Goal: Task Accomplishment & Management: Use online tool/utility

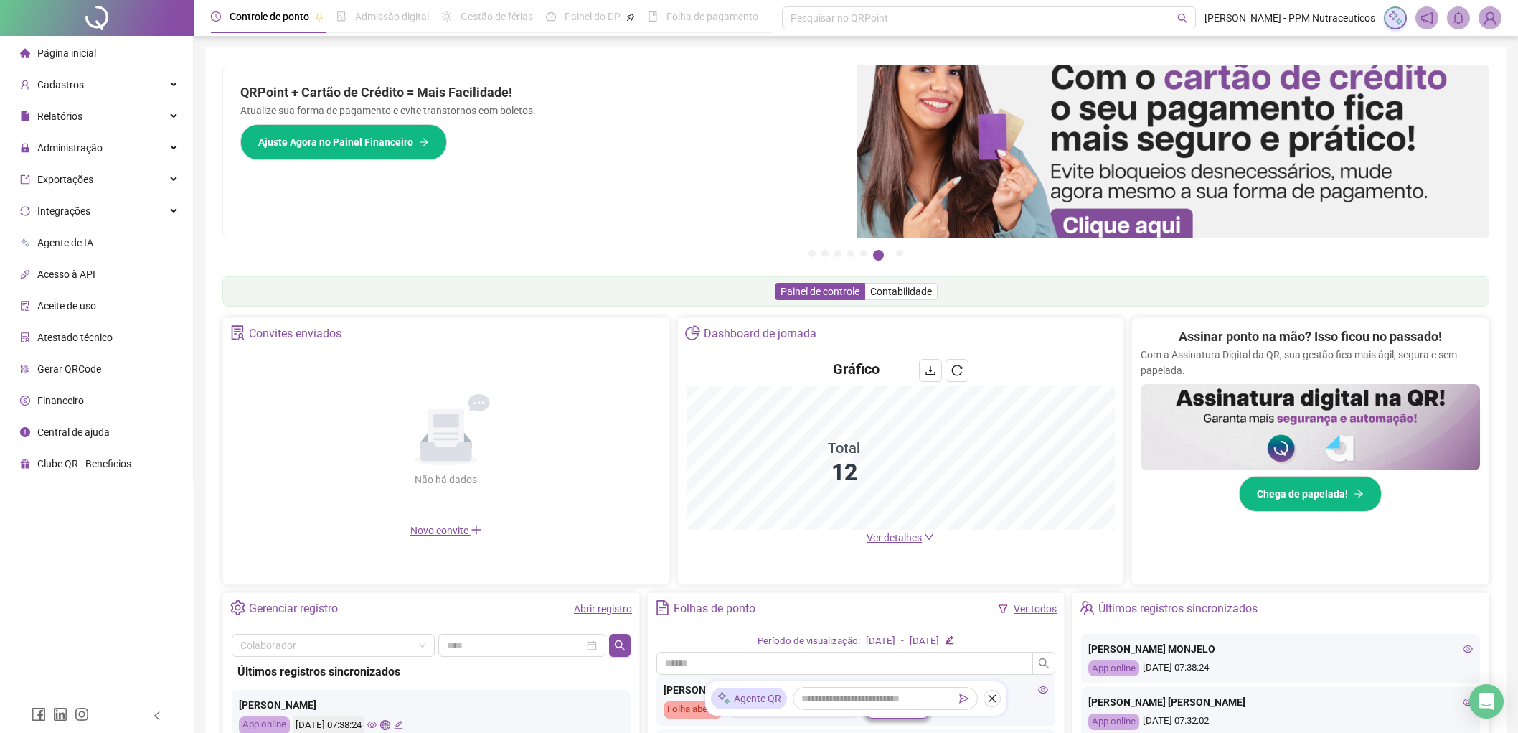
scroll to position [159, 0]
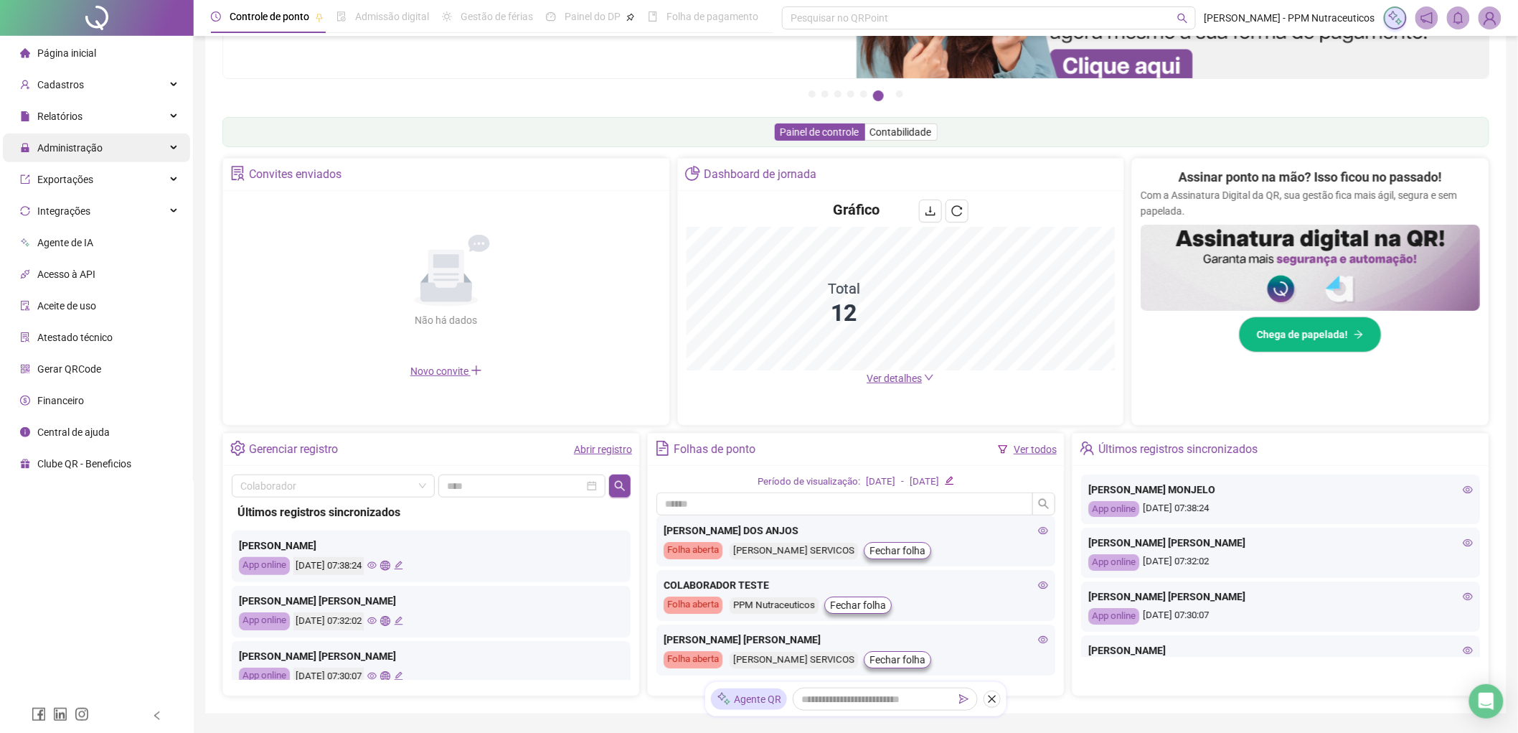
click at [109, 145] on div "Administração" at bounding box center [96, 147] width 187 height 29
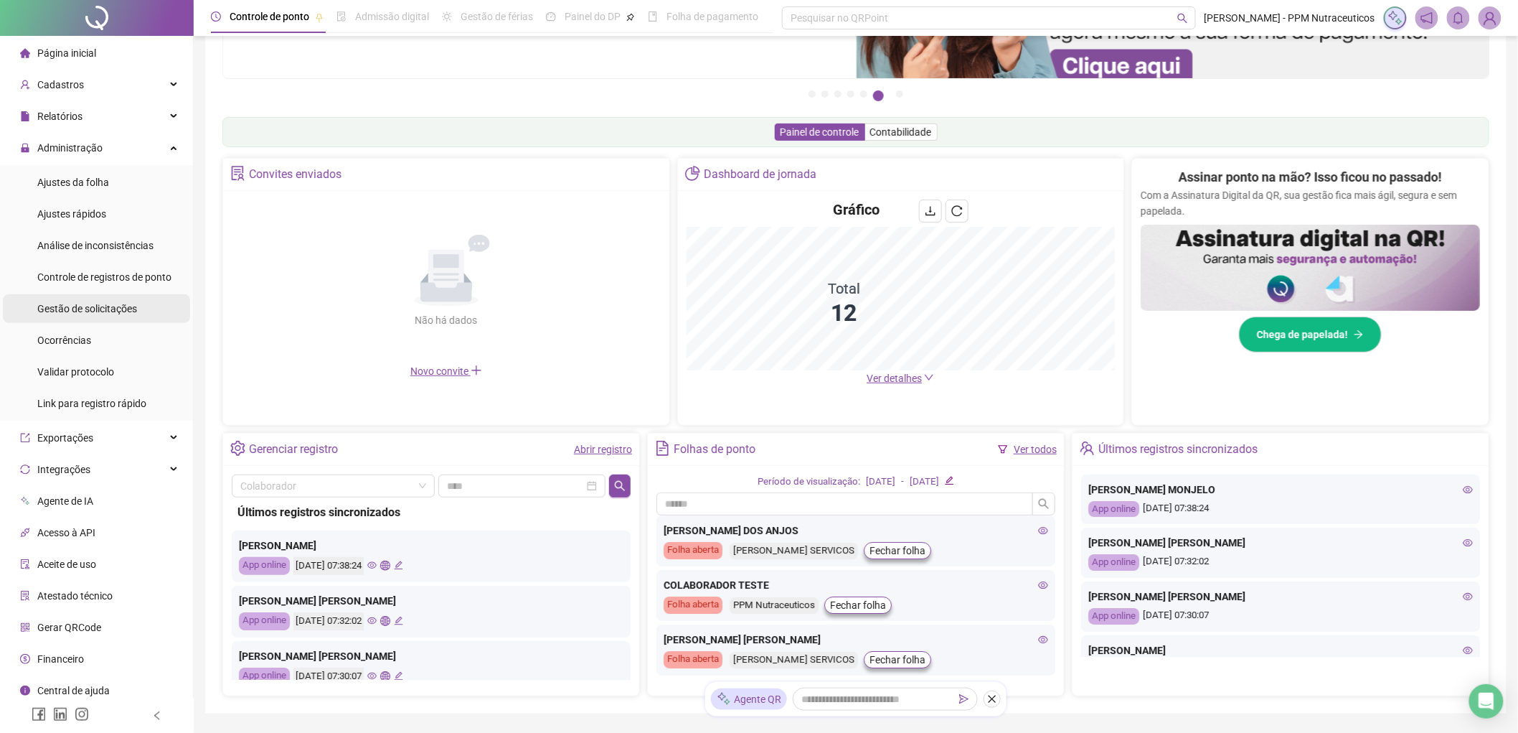
click at [113, 305] on span "Gestão de solicitações" at bounding box center [87, 308] width 100 height 11
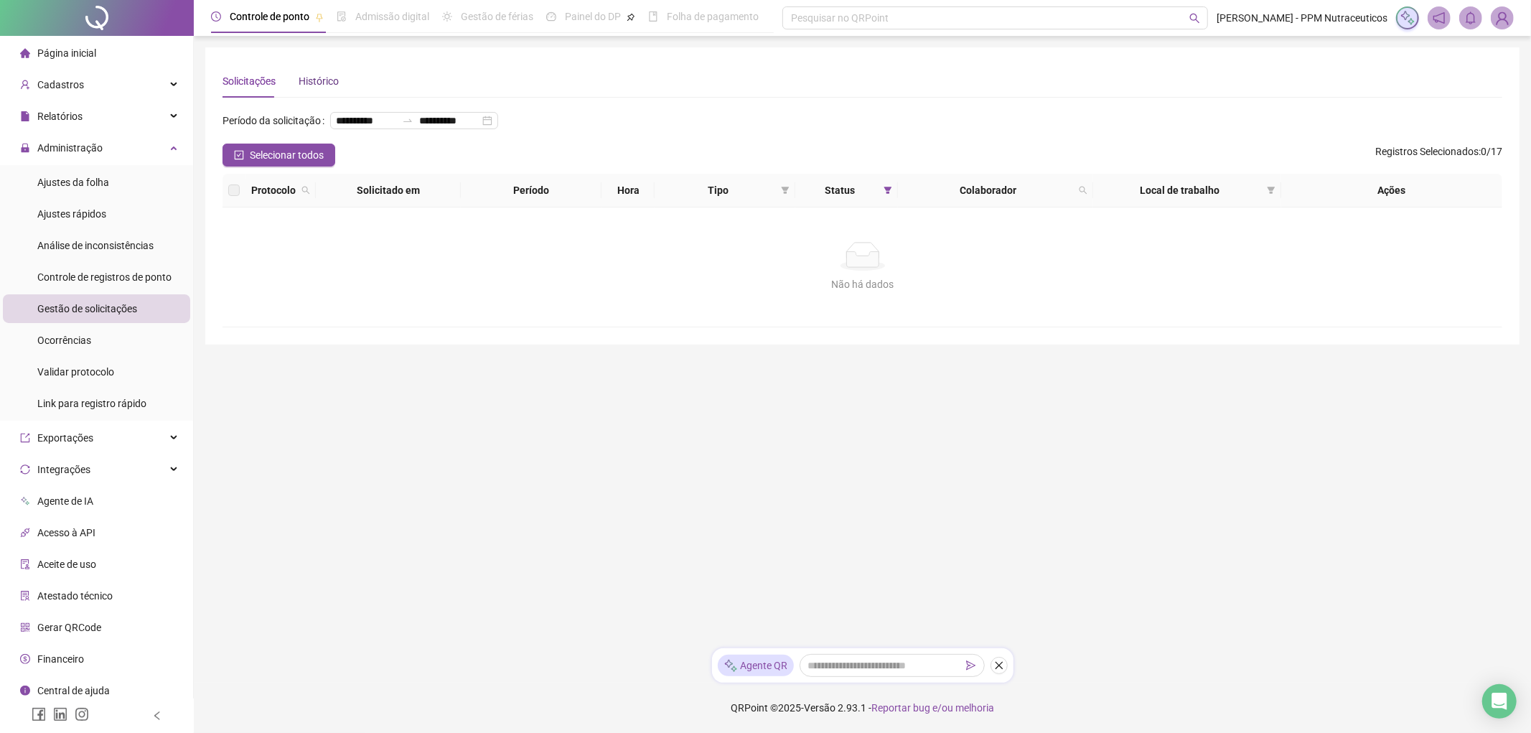
click at [324, 80] on div "Histórico" at bounding box center [319, 81] width 40 height 16
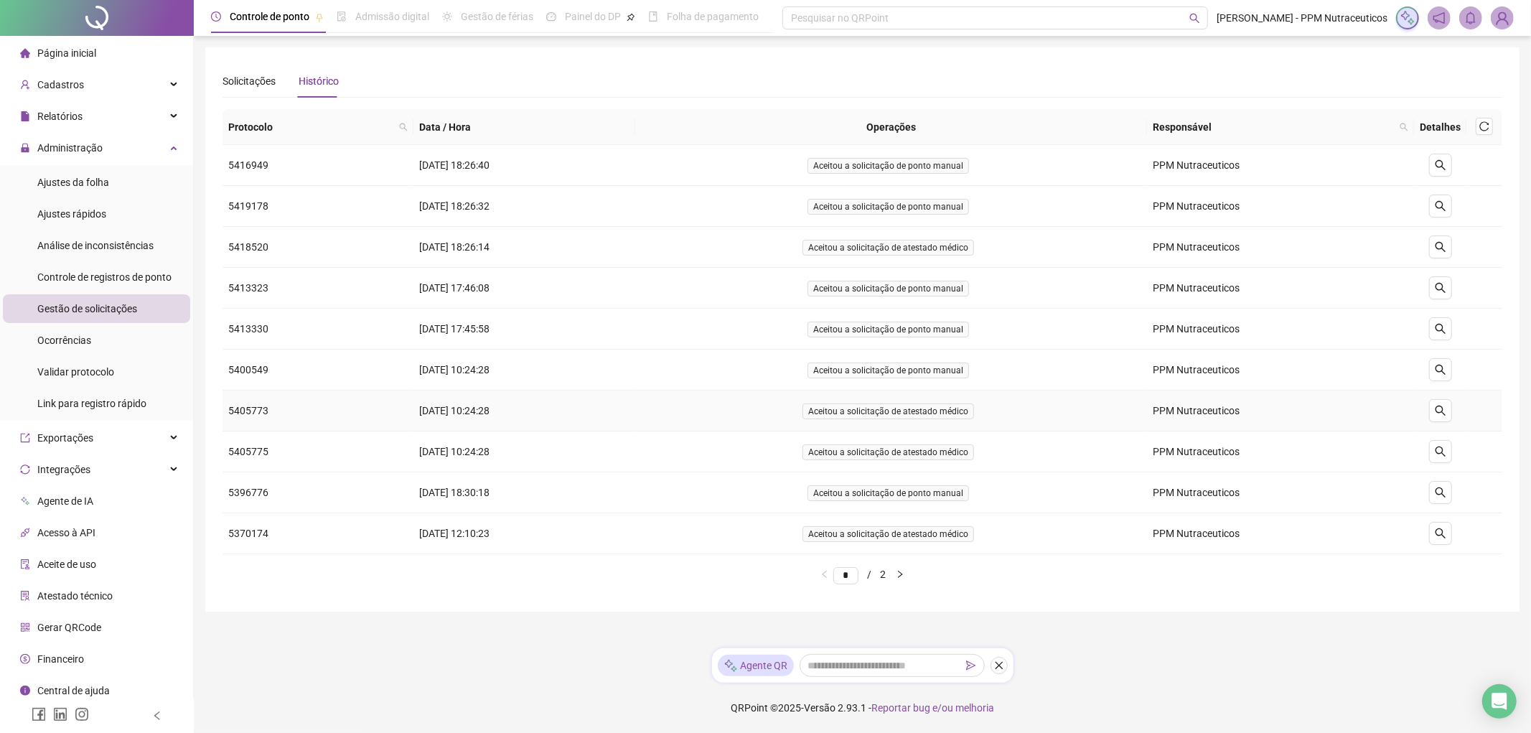
click at [903, 407] on span "Aceitou a solicitação de atestado médico" at bounding box center [888, 411] width 172 height 16
click at [940, 413] on span "Aceitou a solicitação de atestado médico" at bounding box center [888, 411] width 172 height 16
click at [1443, 406] on icon "search" at bounding box center [1439, 410] width 11 height 11
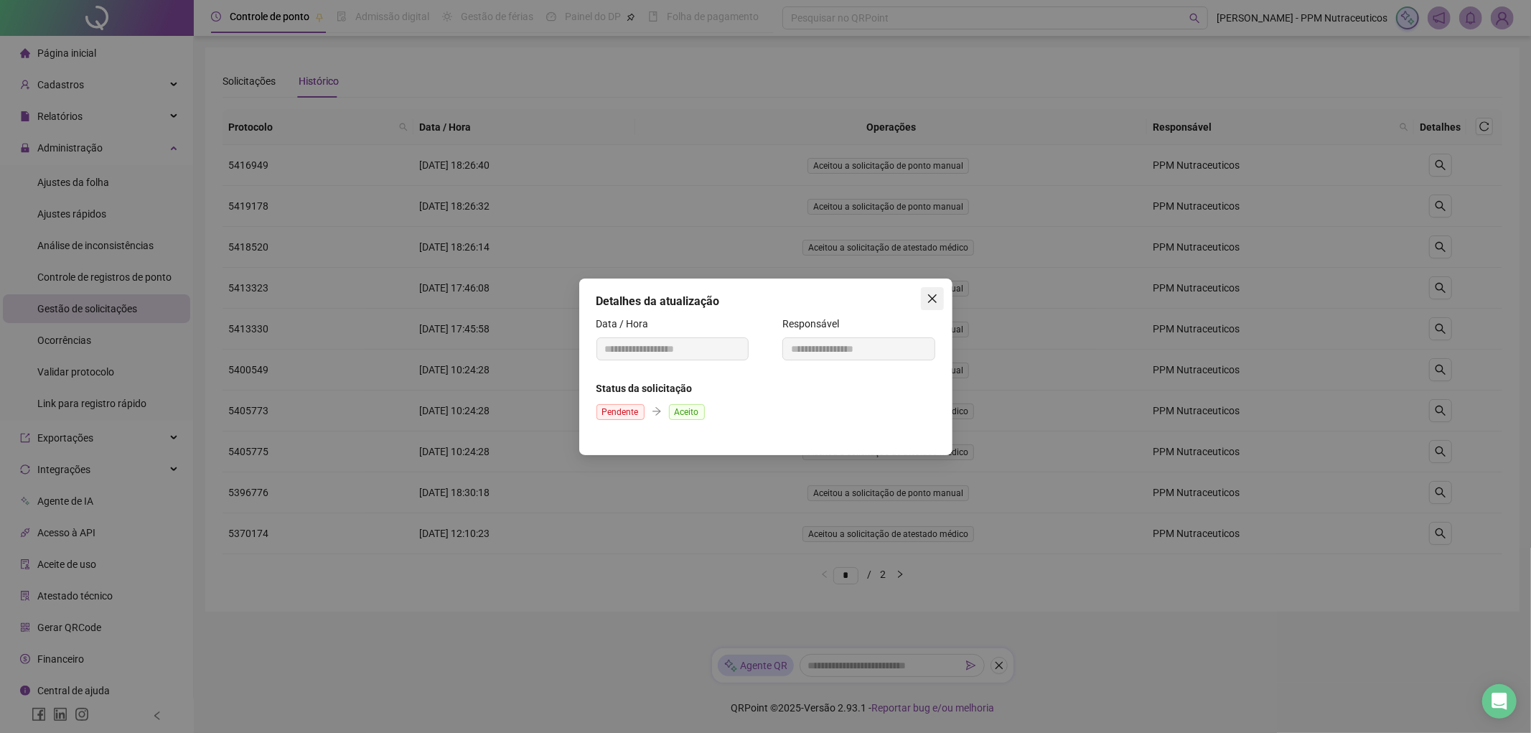
click at [934, 299] on icon "close" at bounding box center [931, 298] width 11 height 11
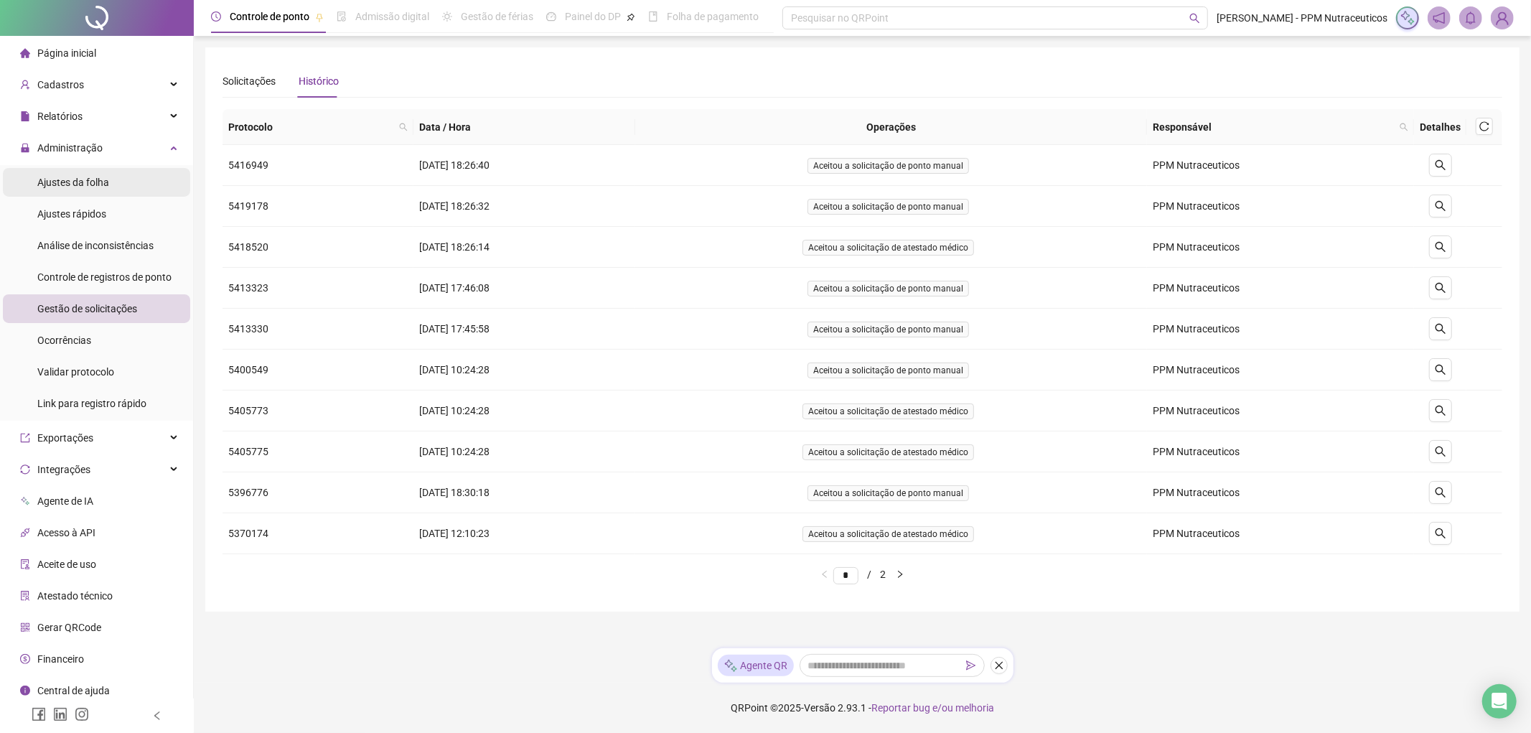
click at [73, 179] on span "Ajustes da folha" at bounding box center [73, 182] width 72 height 11
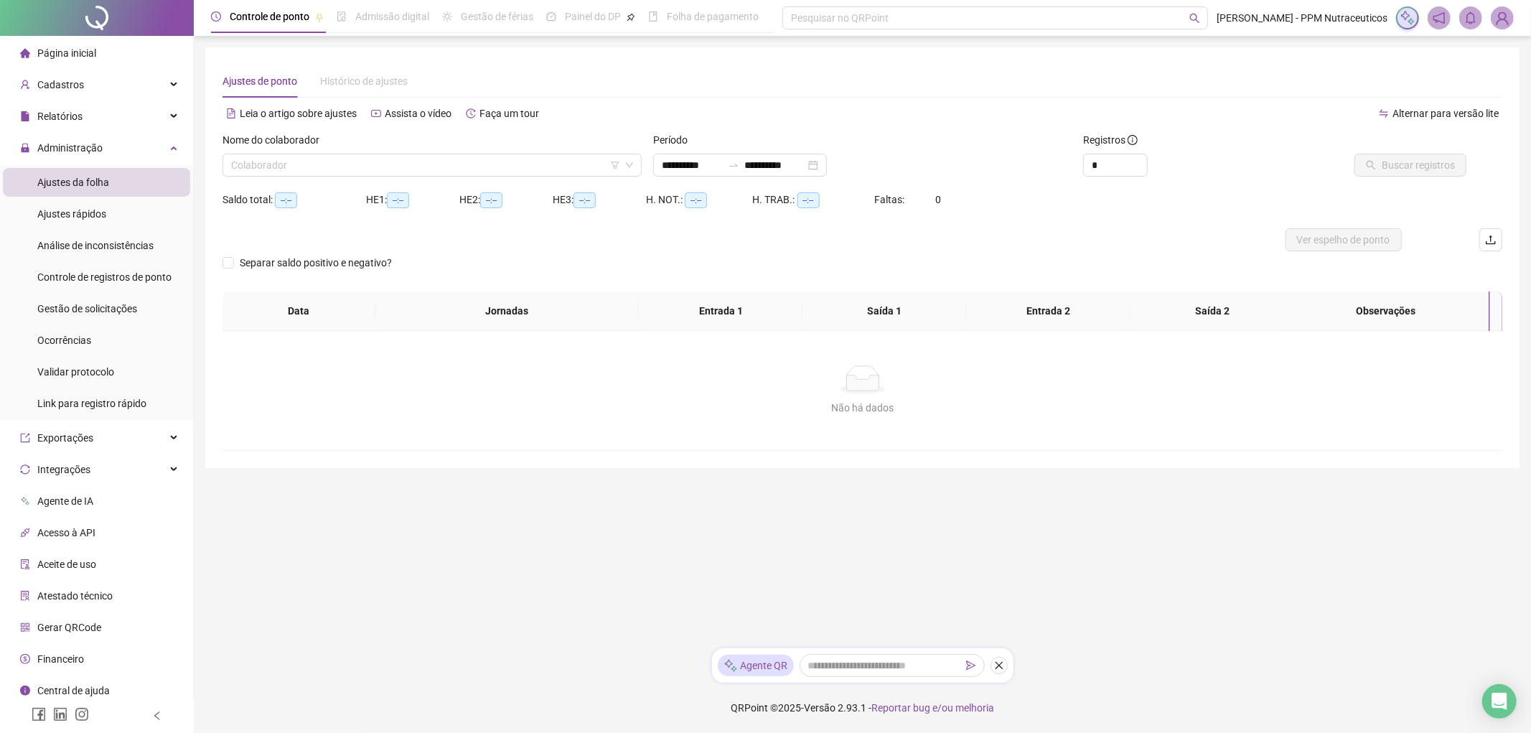
type input "**********"
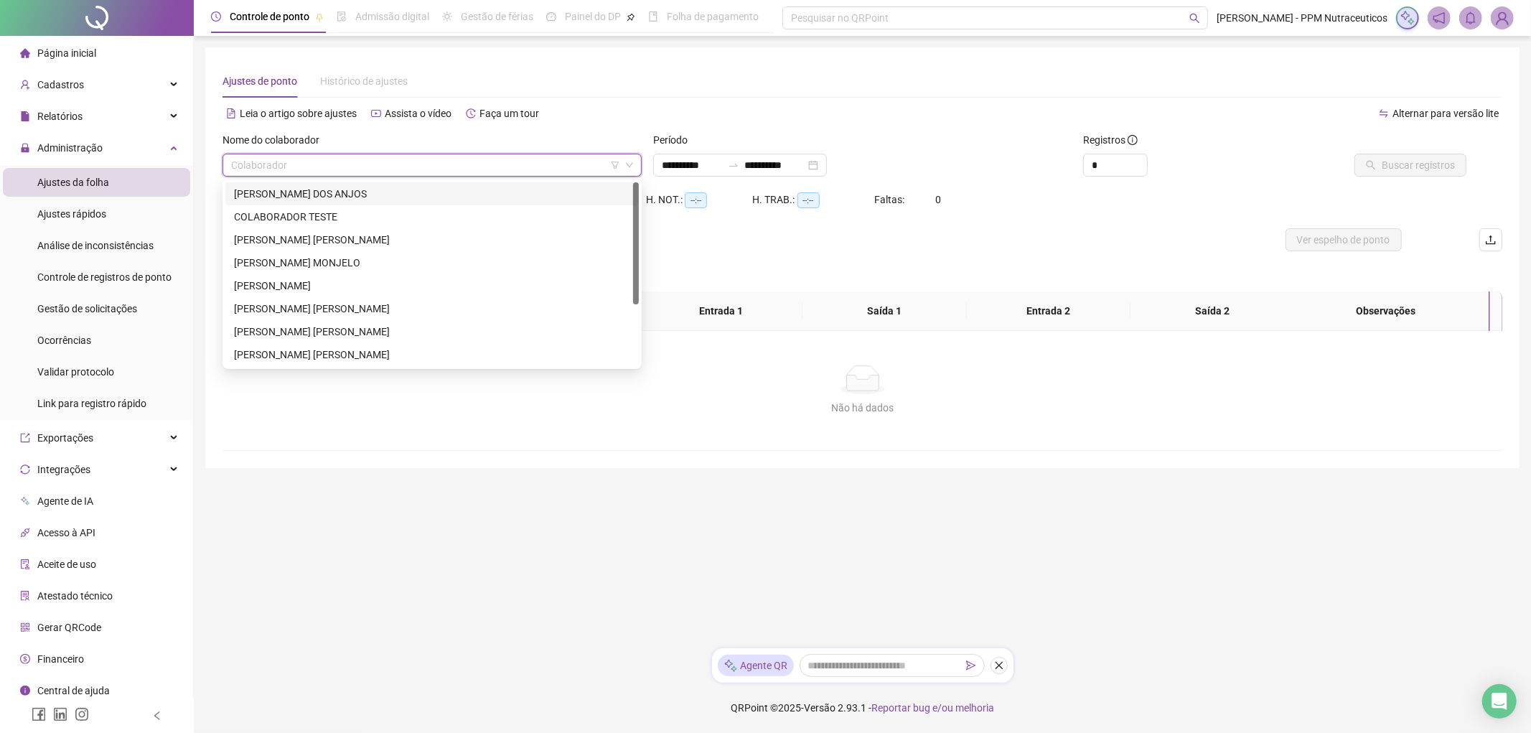
click at [323, 169] on input "search" at bounding box center [425, 165] width 389 height 22
click at [314, 264] on div "[PERSON_NAME] MONJELO" at bounding box center [432, 263] width 396 height 16
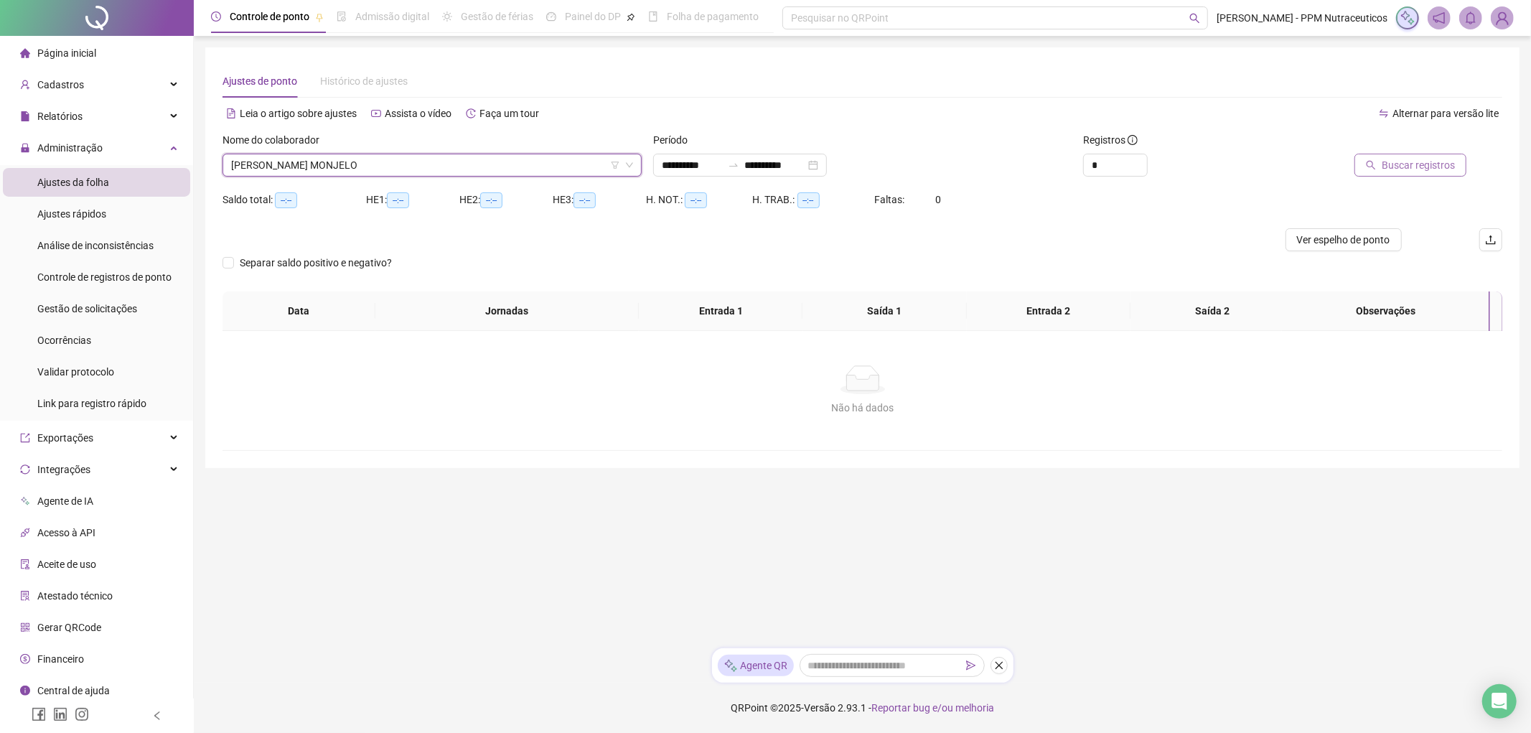
click at [1422, 168] on span "Buscar registros" at bounding box center [1417, 165] width 73 height 16
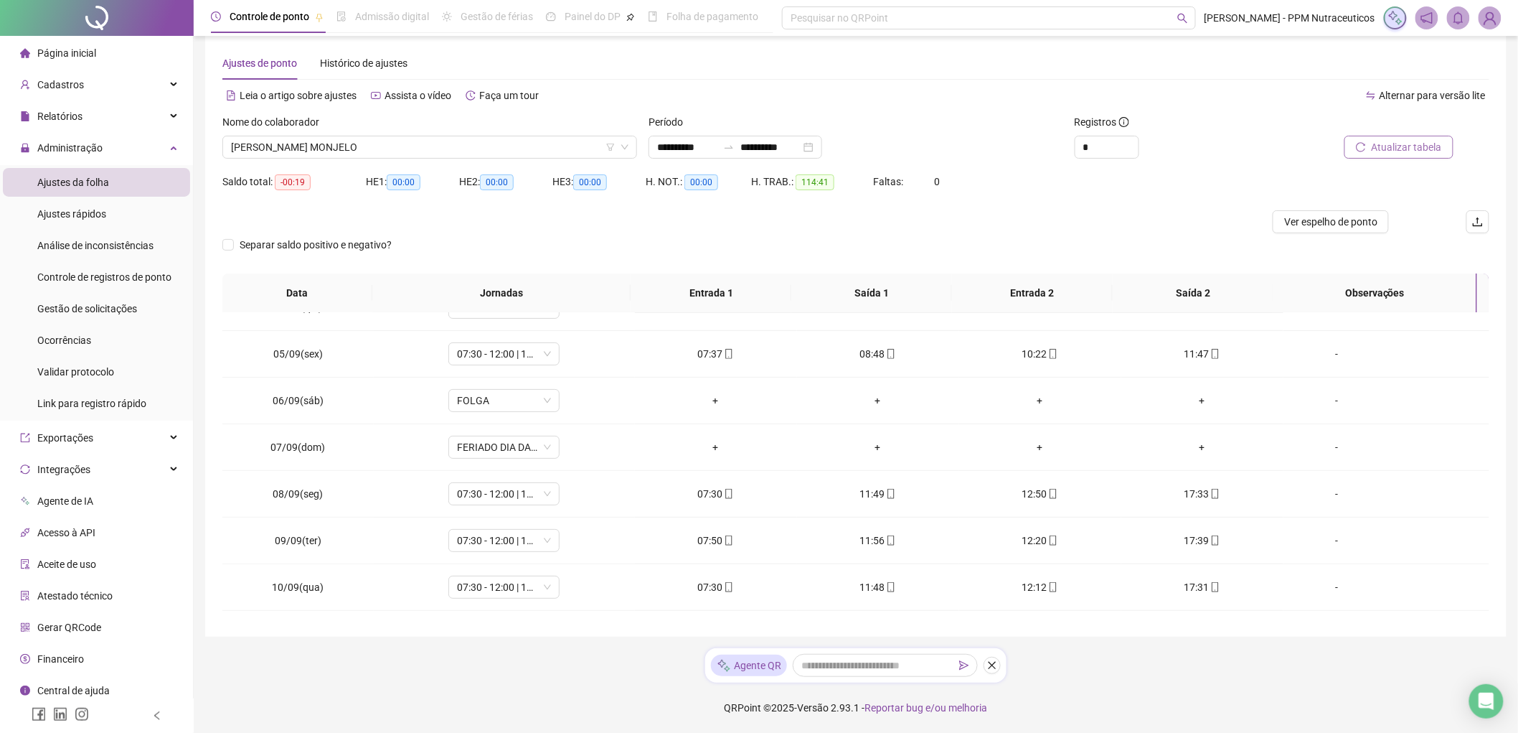
scroll to position [89, 0]
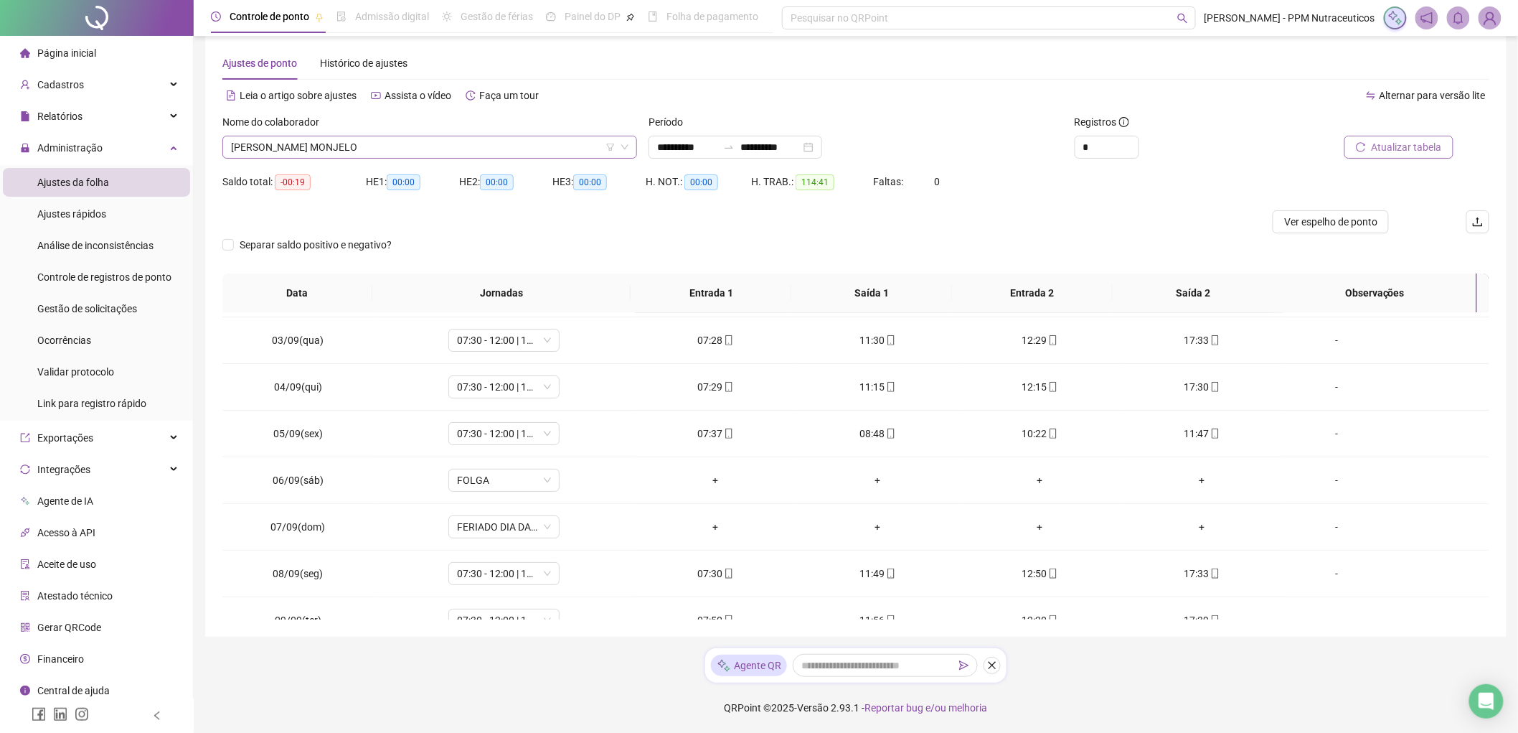
click at [454, 141] on span "[PERSON_NAME] MONJELO" at bounding box center [430, 147] width 398 height 22
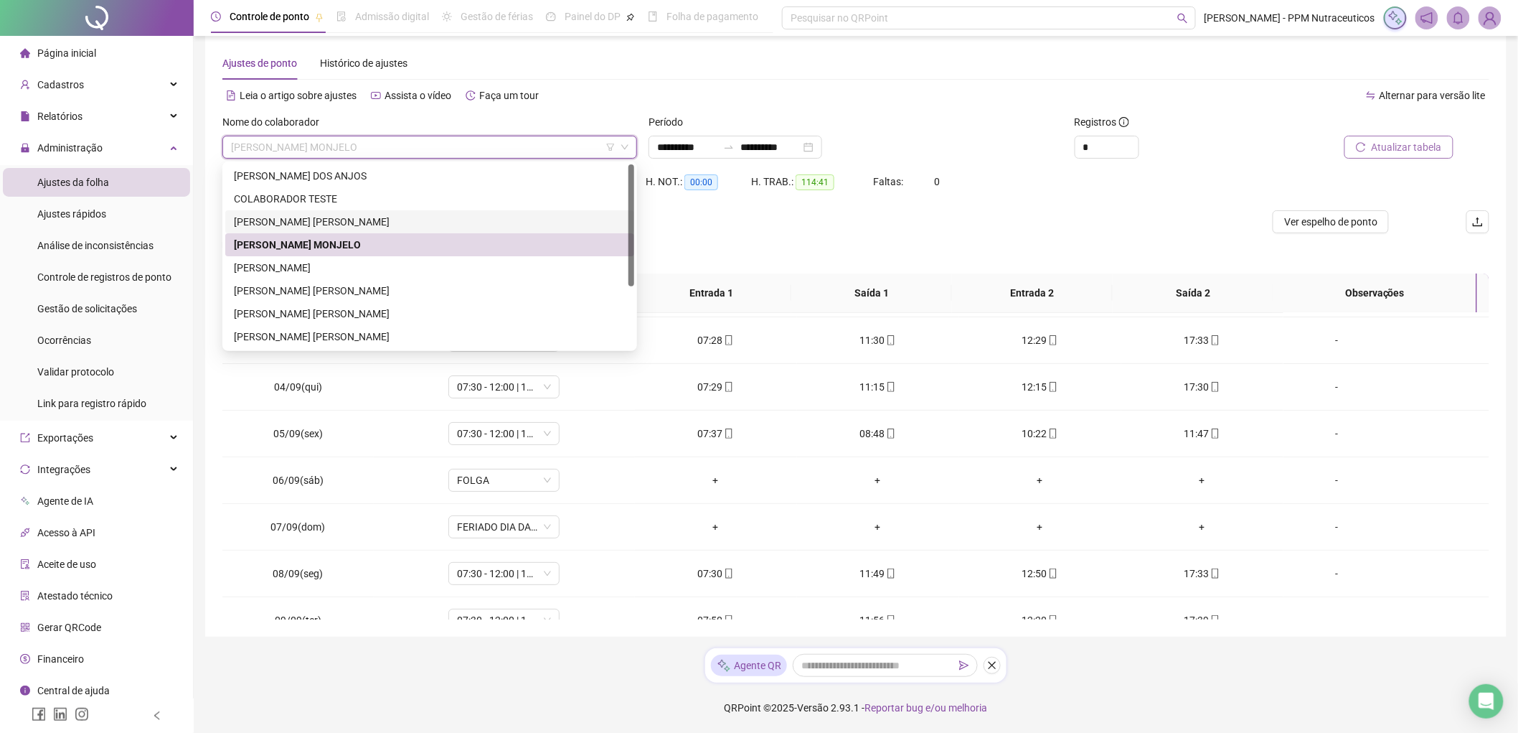
click at [292, 218] on div "[PERSON_NAME] [PERSON_NAME]" at bounding box center [430, 222] width 392 height 16
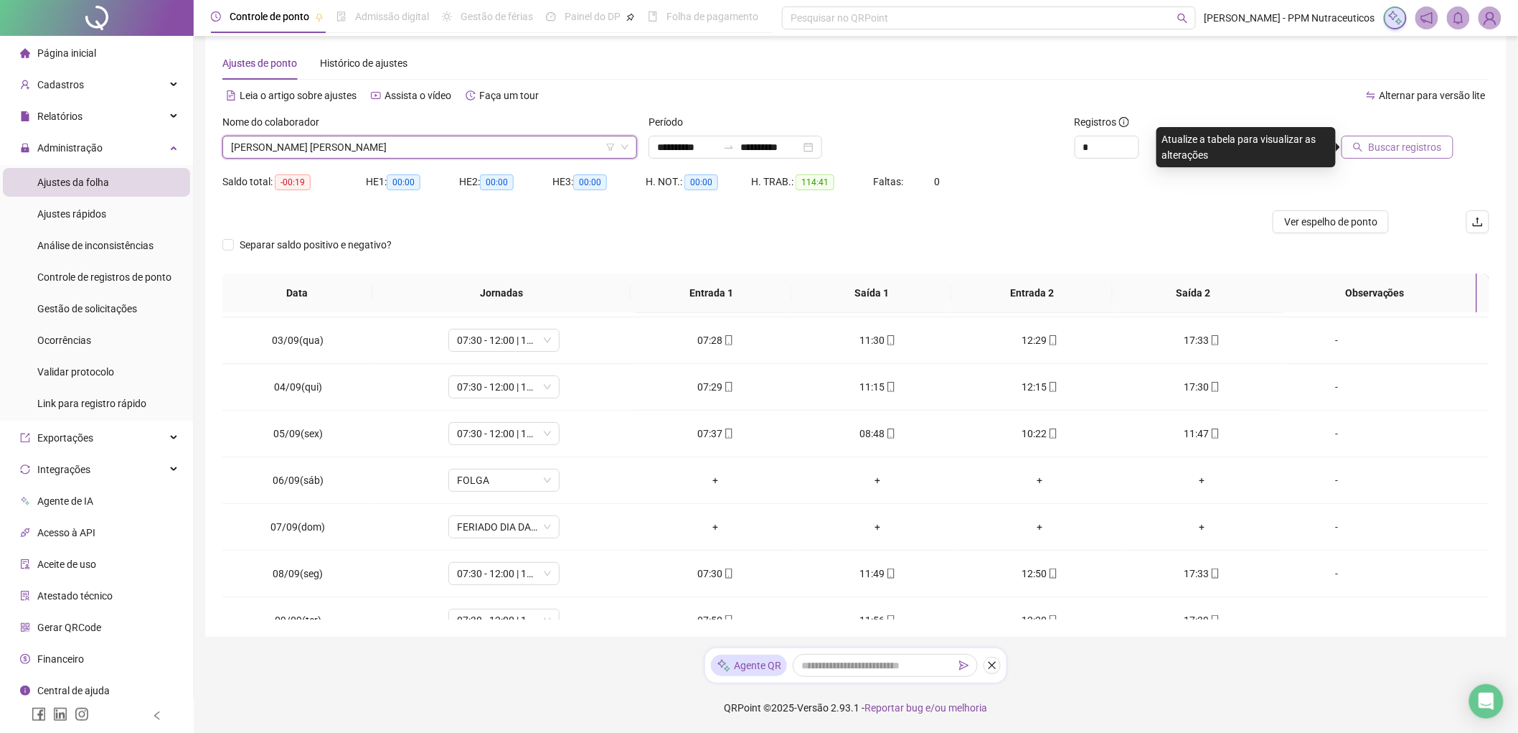
click at [1409, 144] on span "Buscar registros" at bounding box center [1405, 147] width 73 height 16
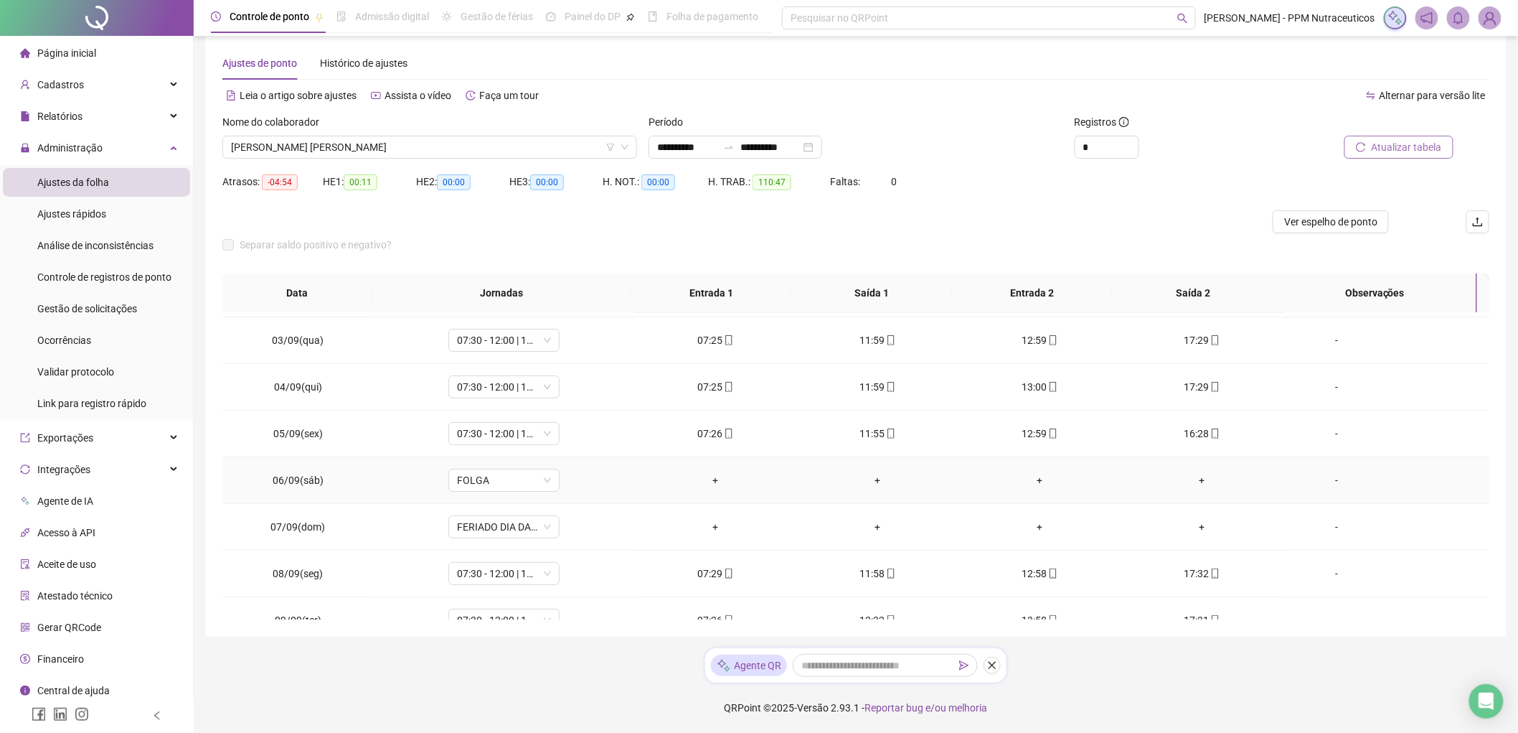
scroll to position [488, 0]
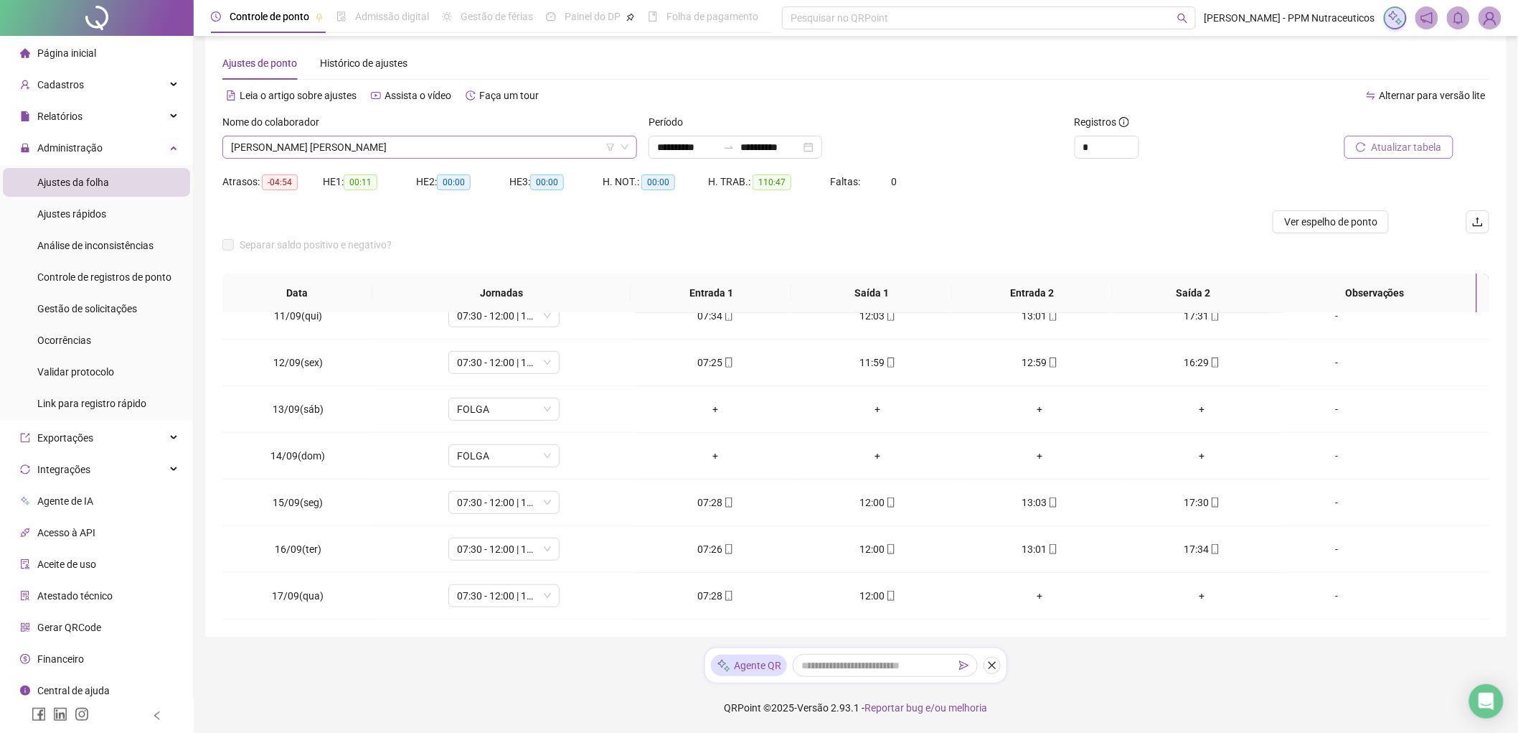
click at [481, 151] on span "[PERSON_NAME] [PERSON_NAME]" at bounding box center [430, 147] width 398 height 22
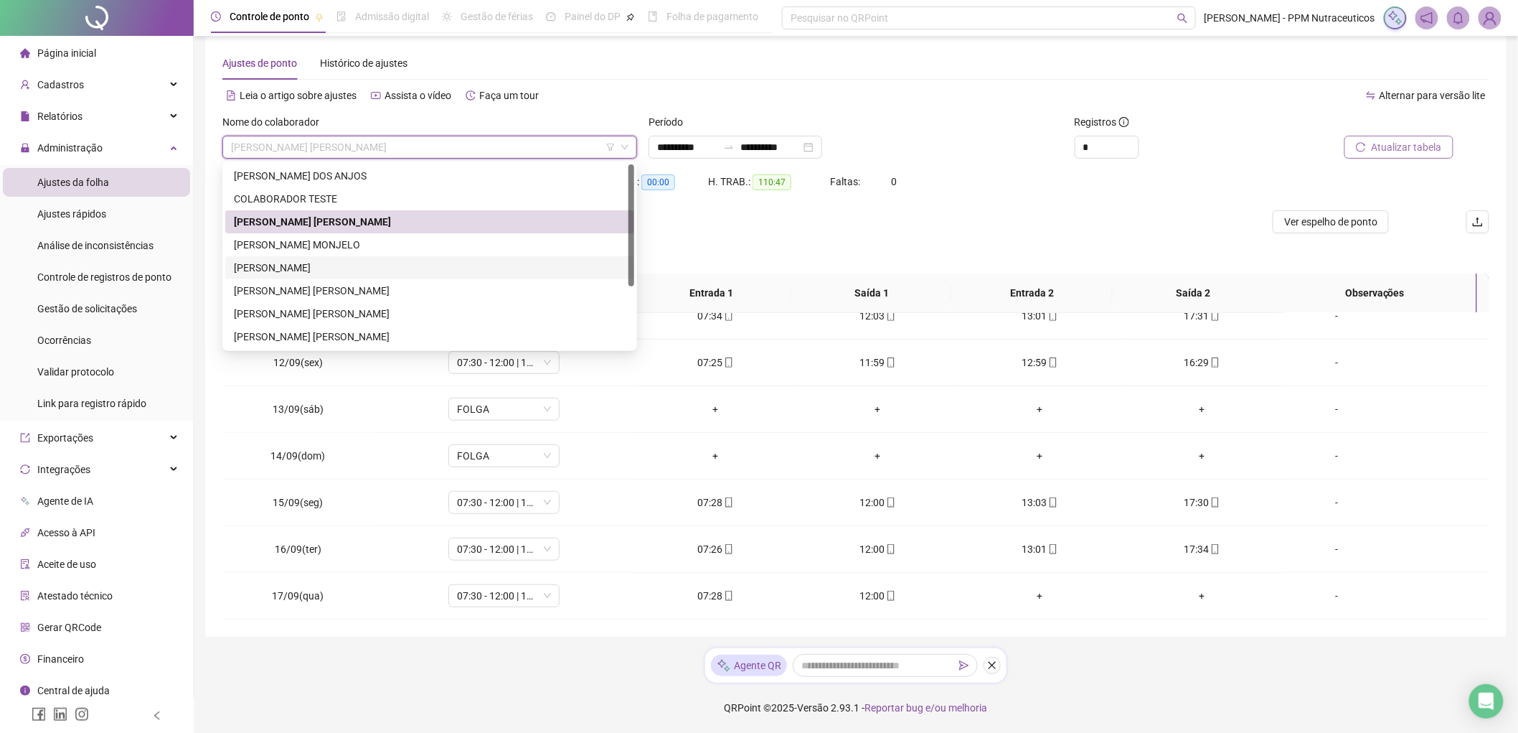
click at [311, 268] on div "[PERSON_NAME]" at bounding box center [430, 268] width 392 height 16
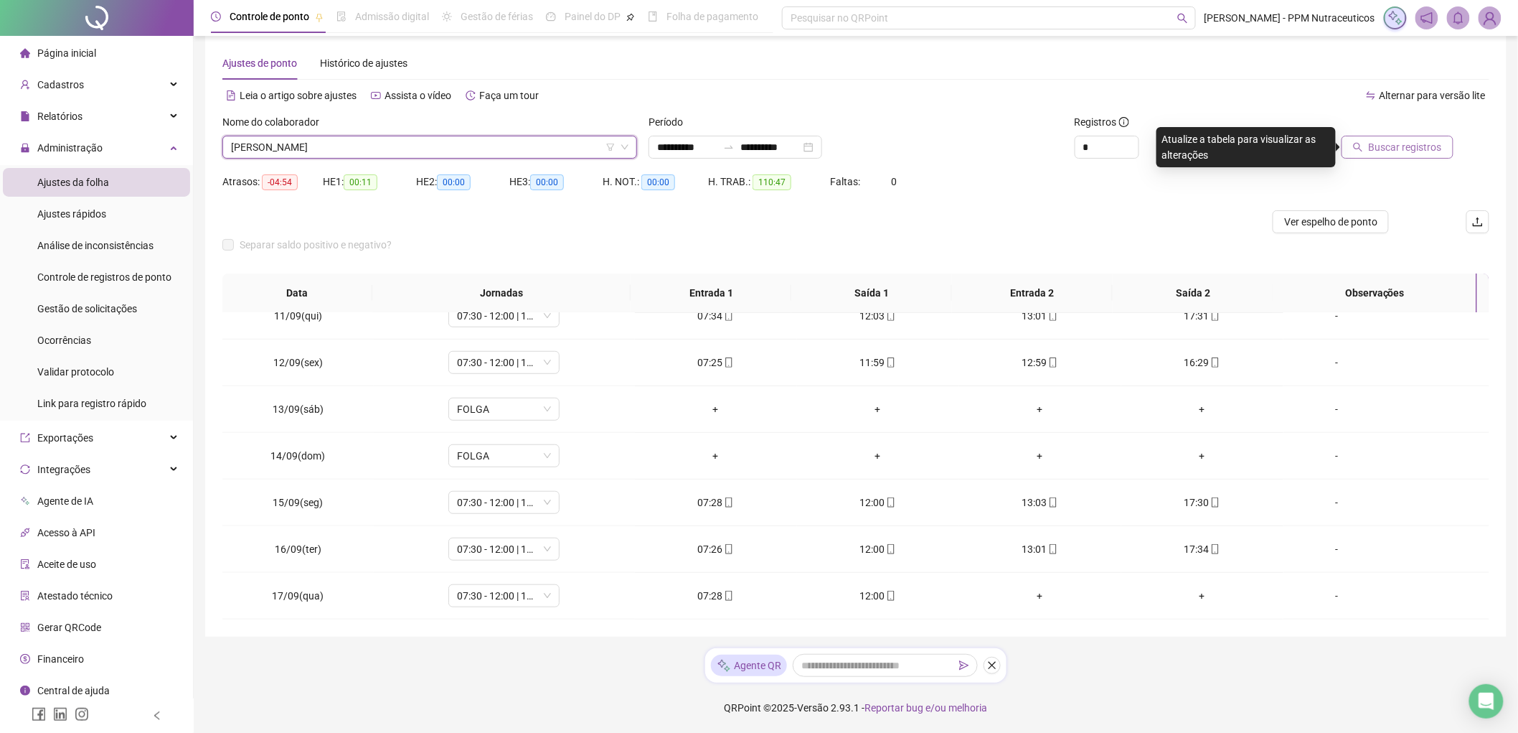
click at [1421, 144] on span "Buscar registros" at bounding box center [1405, 147] width 73 height 16
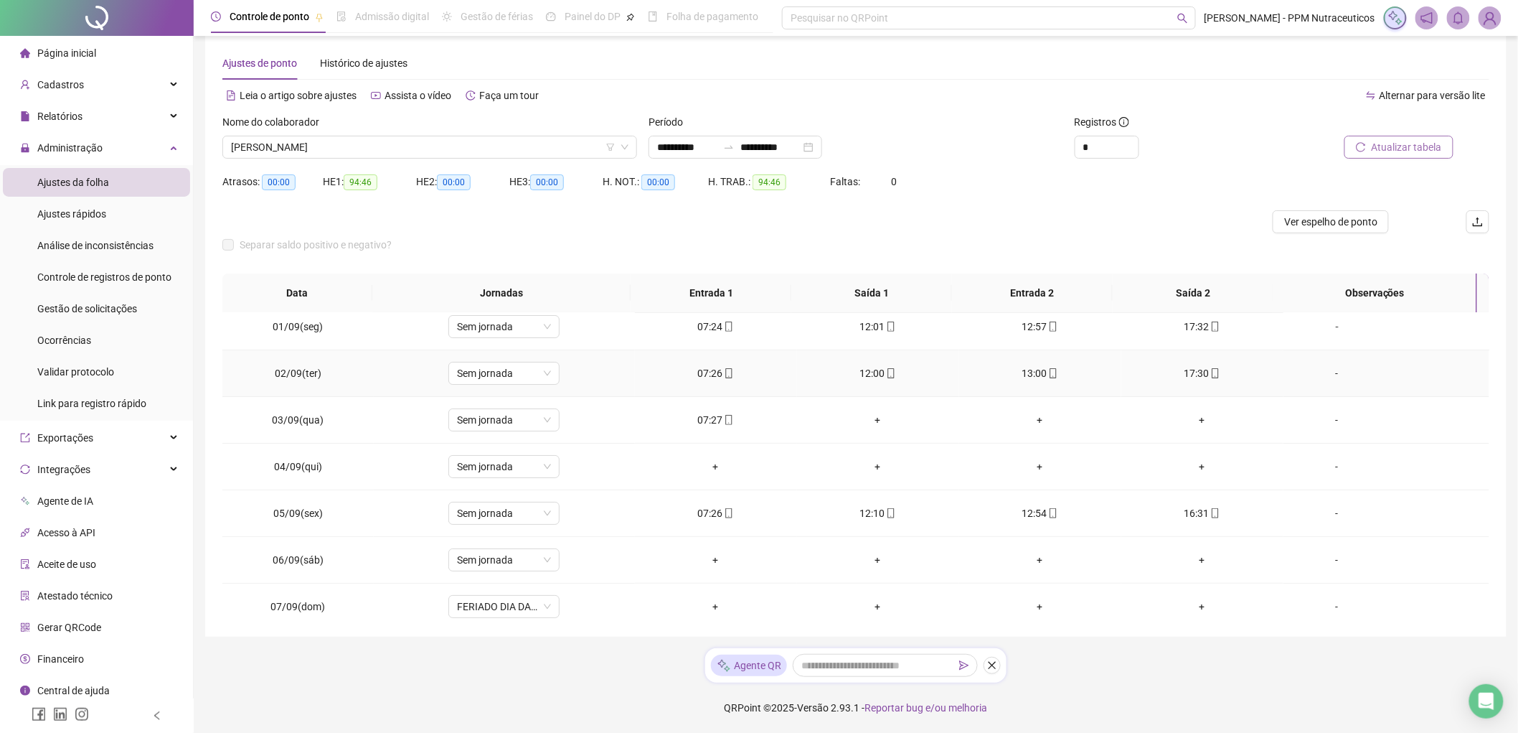
scroll to position [0, 0]
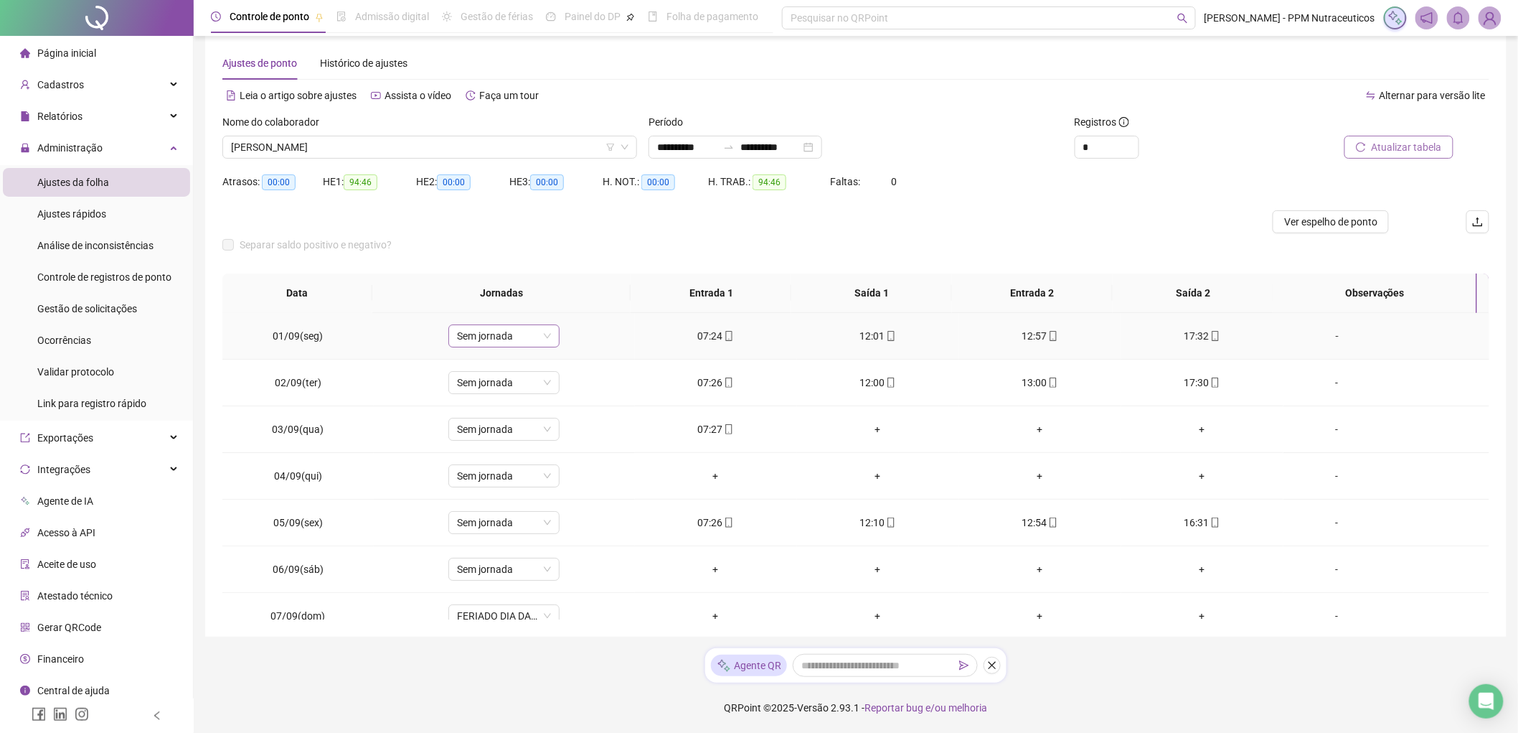
click at [520, 332] on span "Sem jornada" at bounding box center [504, 336] width 94 height 22
click at [545, 436] on div "07:30 - 12:00 | 13:00 - 17:30" at bounding box center [526, 434] width 121 height 16
click at [568, 299] on span "Sim" at bounding box center [569, 299] width 17 height 16
click at [545, 385] on span "Sem jornada" at bounding box center [504, 383] width 94 height 22
click at [557, 482] on div "07:30 - 12:00 | 13:00 - 17:30" at bounding box center [526, 481] width 121 height 16
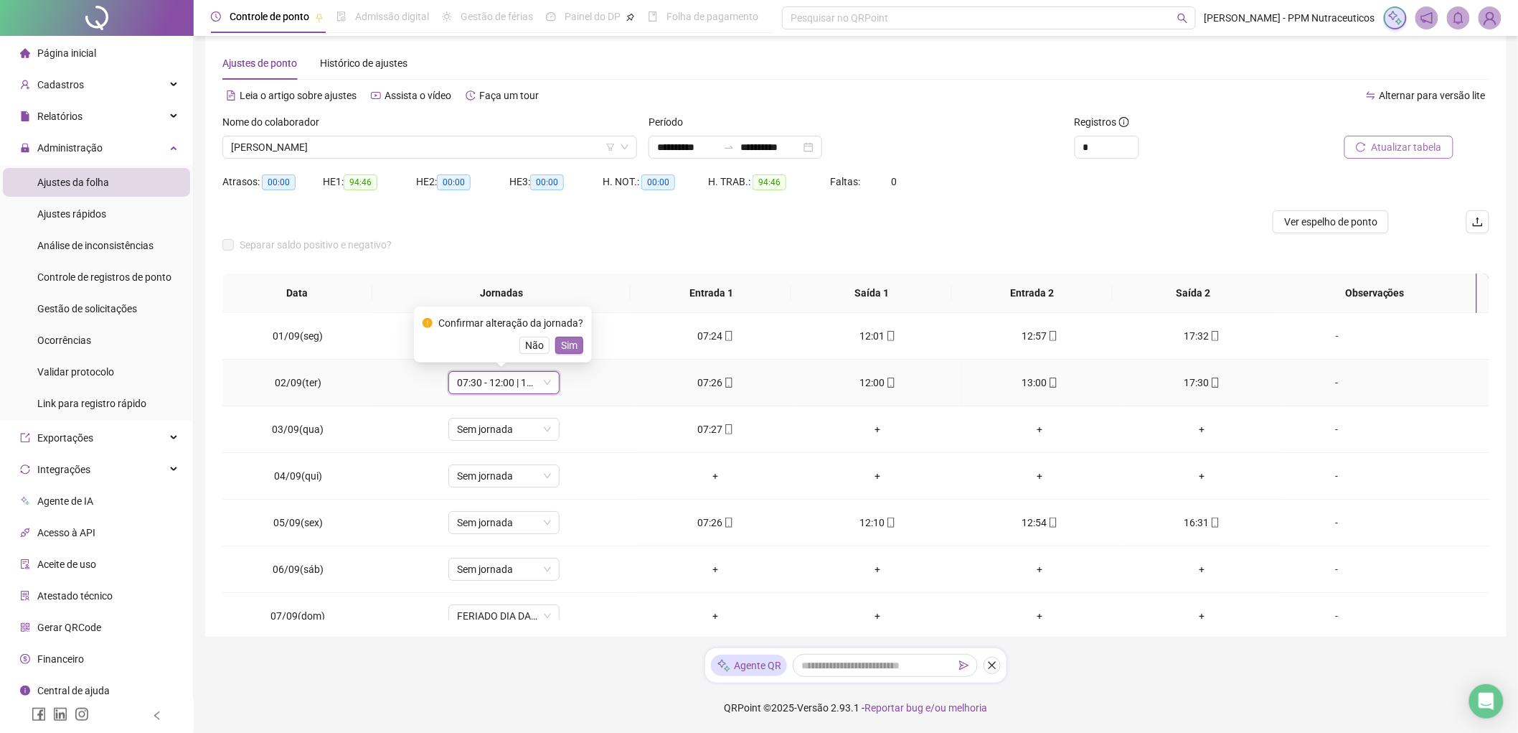
click at [557, 346] on button "Sim" at bounding box center [569, 345] width 28 height 17
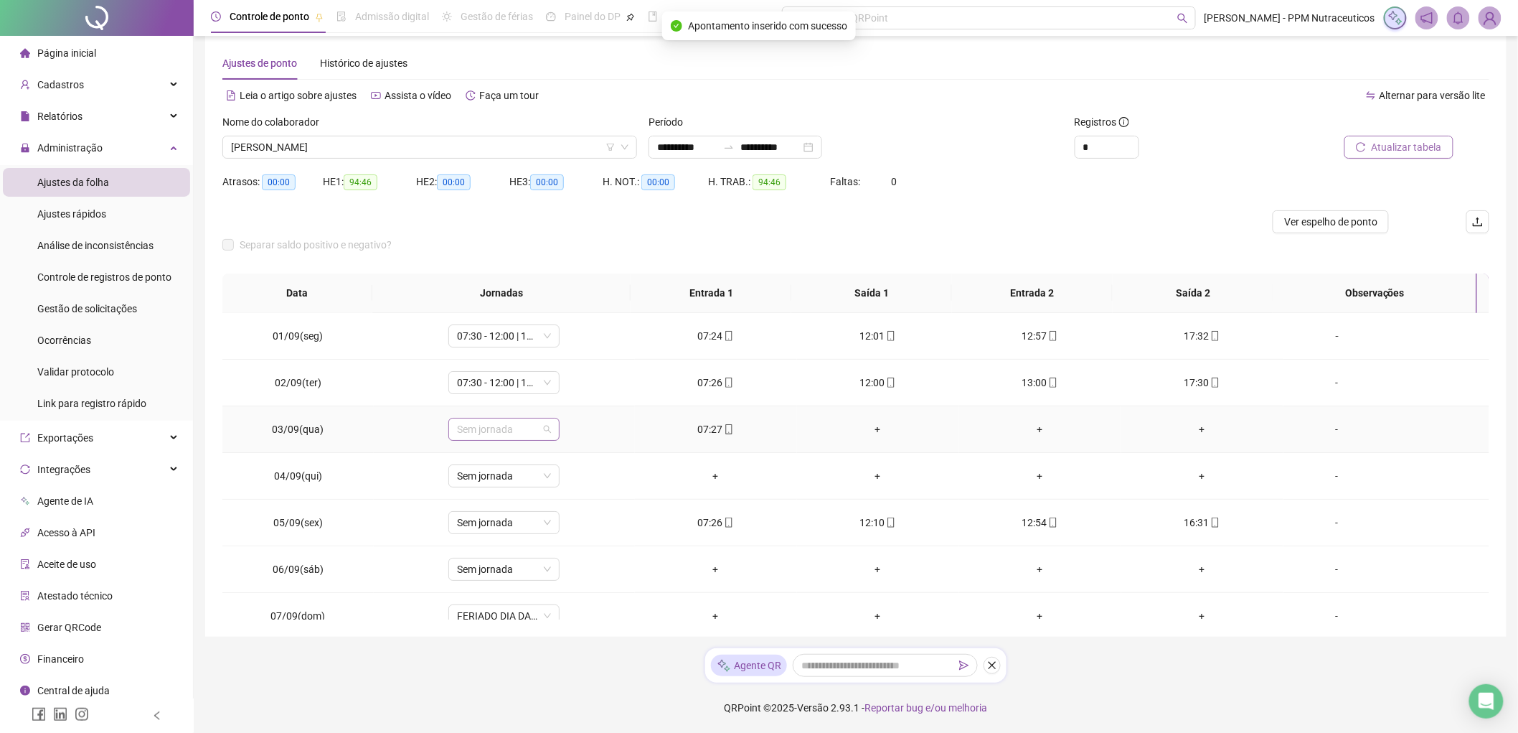
click at [507, 433] on span "Sem jornada" at bounding box center [504, 429] width 94 height 22
click at [562, 520] on div "07:30 - 12:00 | 13:00 - 17:30" at bounding box center [526, 528] width 121 height 16
click at [569, 387] on span "Sim" at bounding box center [569, 392] width 17 height 16
click at [1419, 146] on span "Atualizar tabela" at bounding box center [1407, 147] width 70 height 16
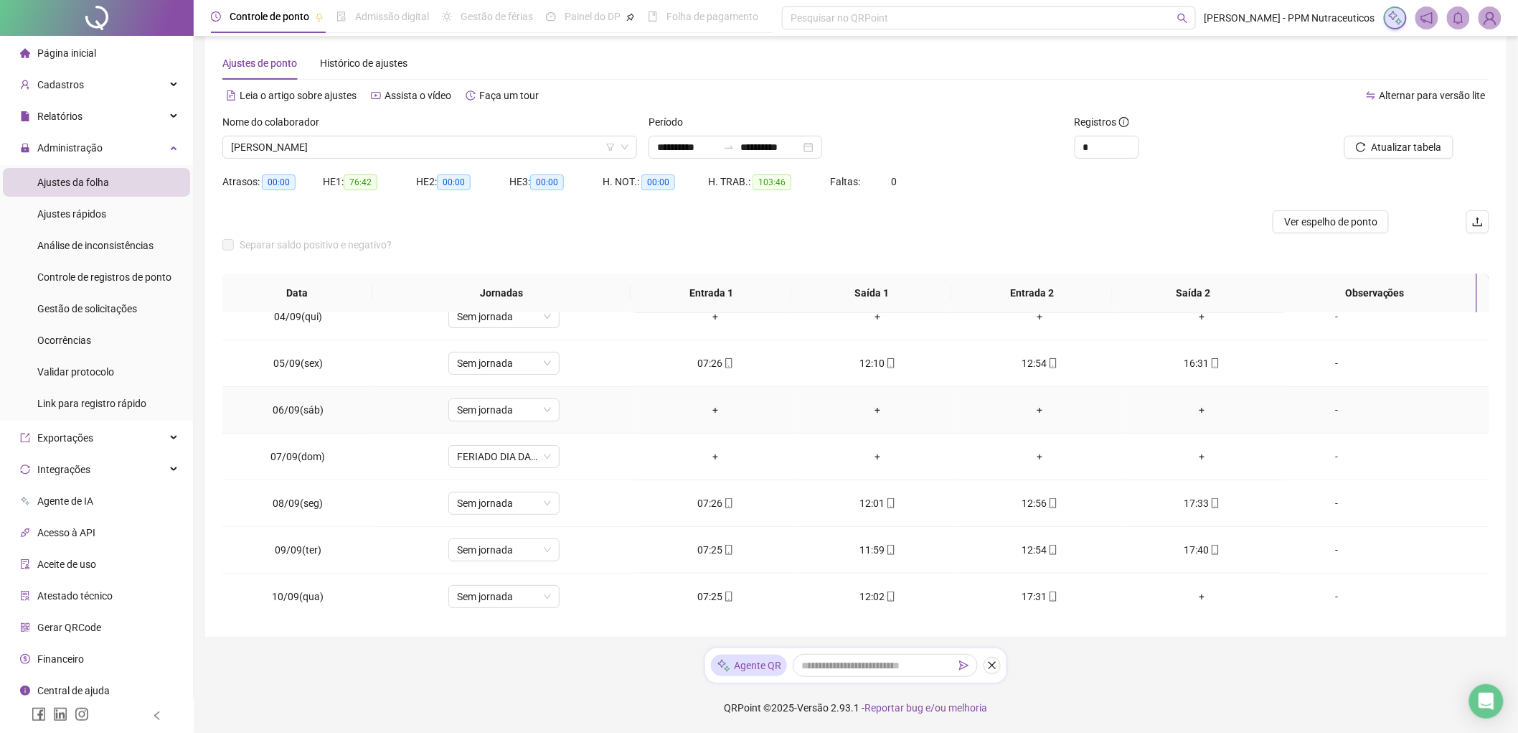
scroll to position [80, 0]
